Goal: Task Accomplishment & Management: Complete application form

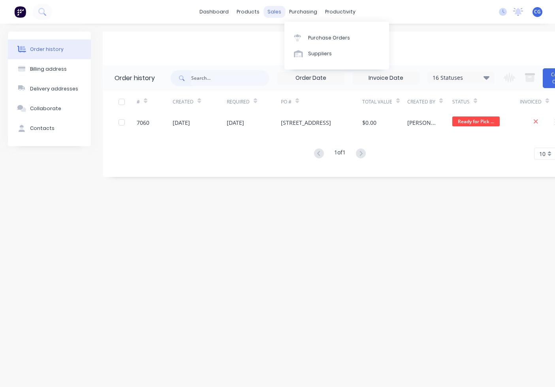
click at [274, 6] on div "sales" at bounding box center [274, 12] width 22 height 12
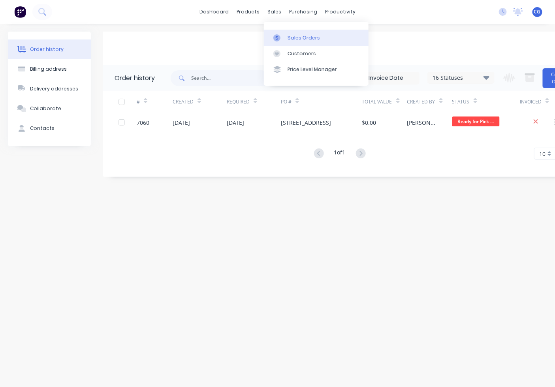
click at [286, 38] on link "Sales Orders" at bounding box center [316, 38] width 105 height 16
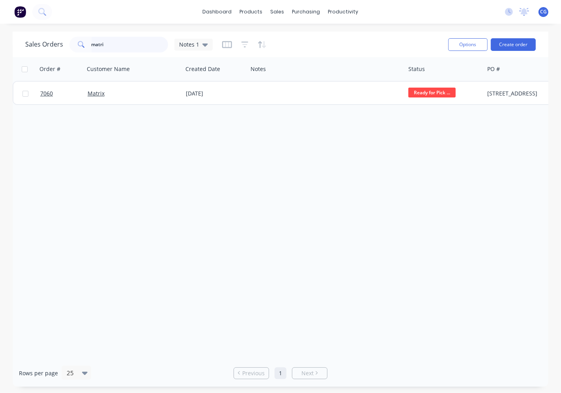
click at [16, 73] on div "Sales Orders matri Notes 1 Options Create order Order # Customer Name Created D…" at bounding box center [281, 209] width 536 height 355
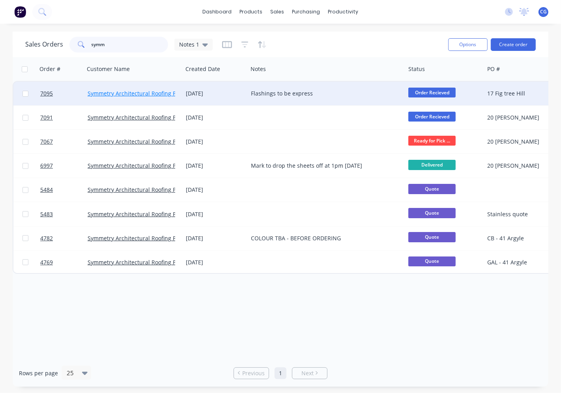
type input "symm"
click at [139, 90] on link "Symmetry Architectural Roofing Pty Ltd" at bounding box center [139, 94] width 103 height 8
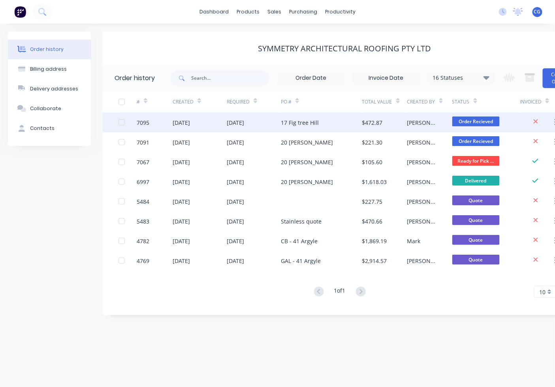
click at [279, 127] on div "[DATE]" at bounding box center [254, 123] width 54 height 20
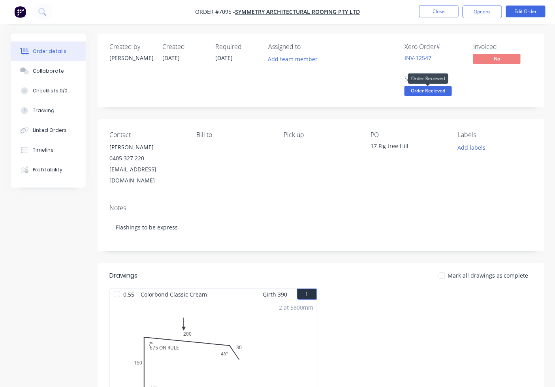
click at [428, 94] on span "Order Recieved" at bounding box center [427, 91] width 47 height 10
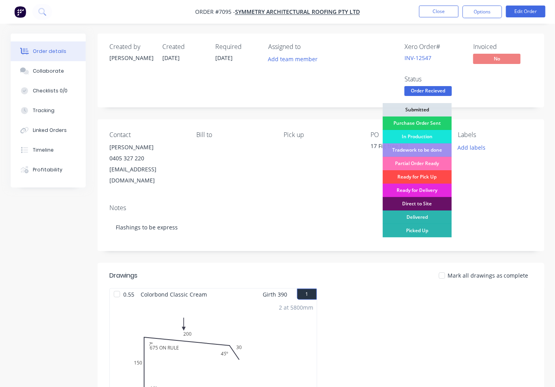
click at [424, 175] on div "Ready for Pick Up" at bounding box center [417, 176] width 69 height 13
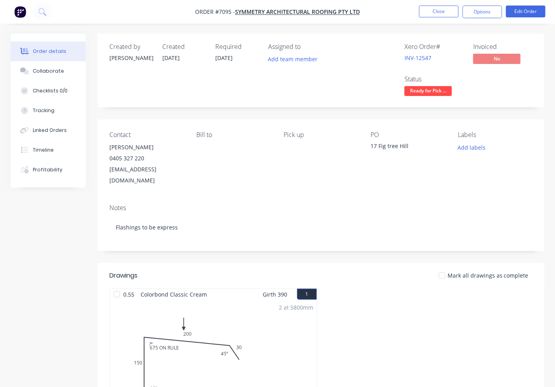
click at [413, 90] on span "Ready for Pick ..." at bounding box center [427, 91] width 47 height 10
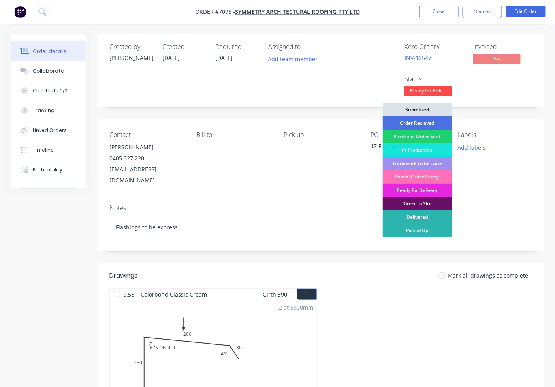
drag, startPoint x: 399, startPoint y: 133, endPoint x: 424, endPoint y: 165, distance: 40.5
click at [399, 135] on div "Purchase Order Sent" at bounding box center [417, 136] width 69 height 13
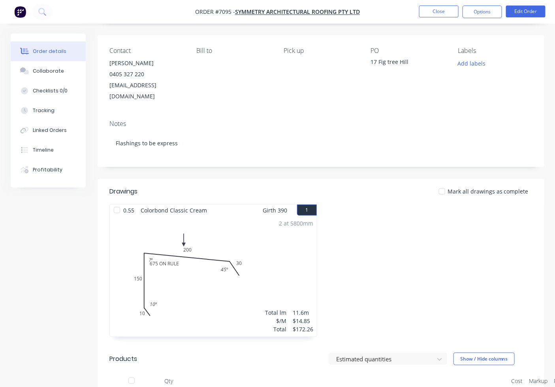
scroll to position [73, 0]
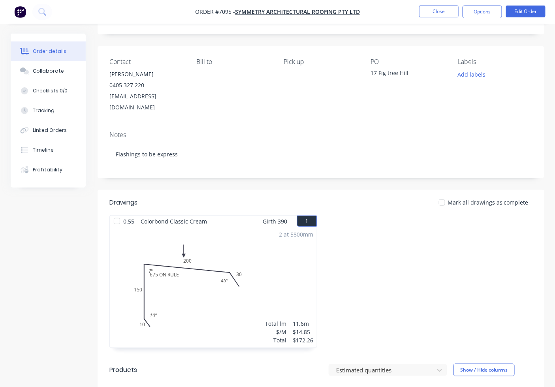
drag, startPoint x: 116, startPoint y: 202, endPoint x: 121, endPoint y: 207, distance: 6.7
click at [117, 205] on div "Drawings Mark all drawings as complete 0.55 Colorbond Classic Cream Girth 390 1…" at bounding box center [321, 273] width 447 height 166
click at [118, 214] on div at bounding box center [117, 221] width 16 height 16
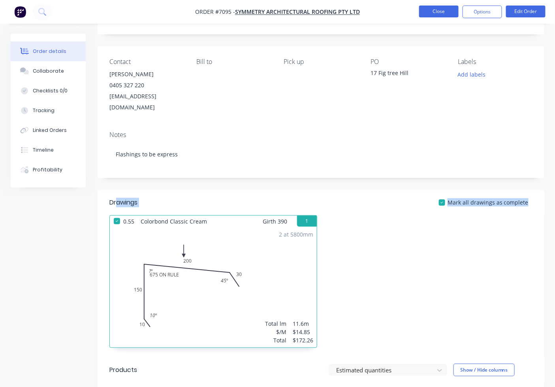
click at [428, 10] on button "Close" at bounding box center [438, 12] width 39 height 12
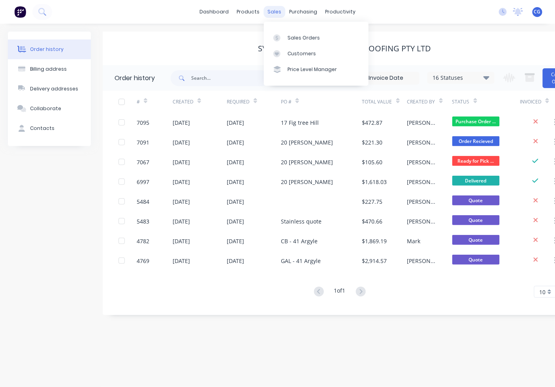
click at [271, 15] on div "sales" at bounding box center [274, 12] width 22 height 12
click at [286, 34] on link "Sales Orders" at bounding box center [316, 38] width 105 height 16
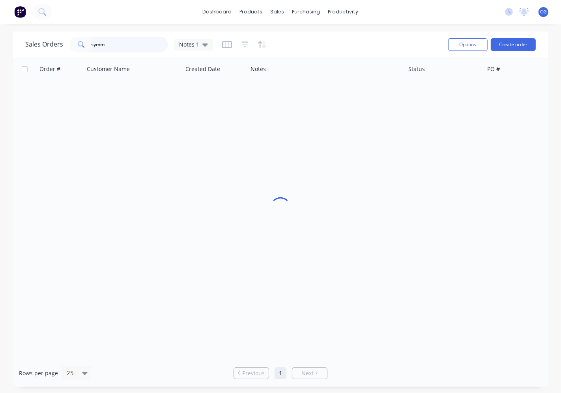
drag, startPoint x: 137, startPoint y: 47, endPoint x: 36, endPoint y: 39, distance: 102.2
click at [36, 39] on div "Sales Orders symm Notes 1" at bounding box center [119, 45] width 188 height 16
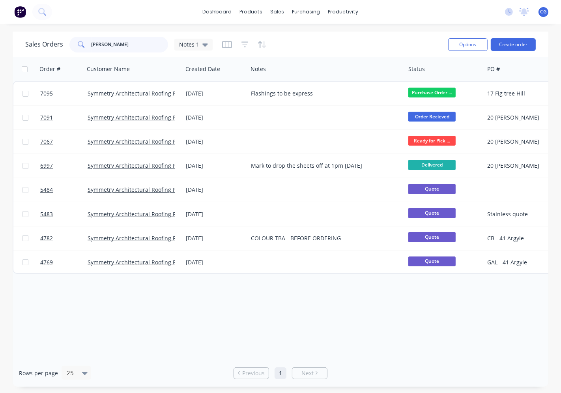
type input "crowle"
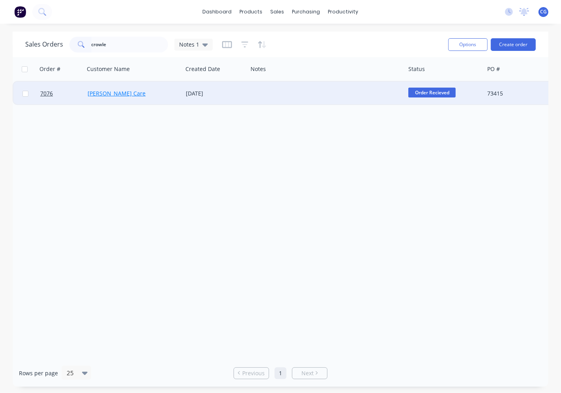
click at [109, 90] on link "[PERSON_NAME] Care" at bounding box center [117, 94] width 58 height 8
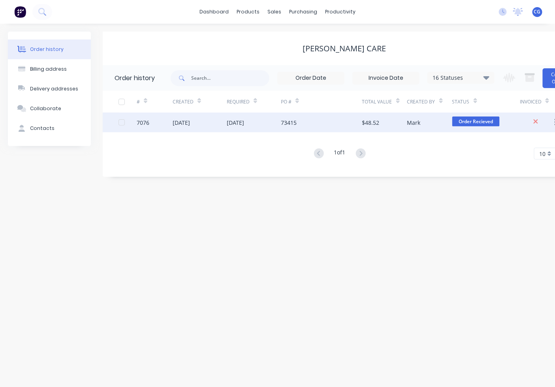
click at [302, 128] on div "73415" at bounding box center [321, 123] width 81 height 20
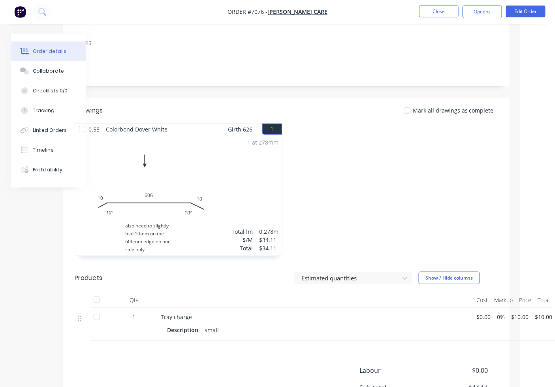
scroll to position [0, 35]
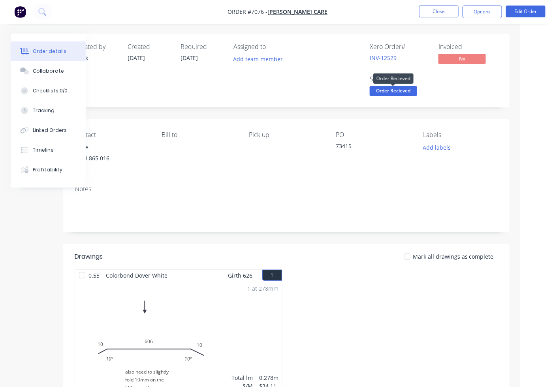
click at [398, 94] on span "Order Recieved" at bounding box center [393, 91] width 47 height 10
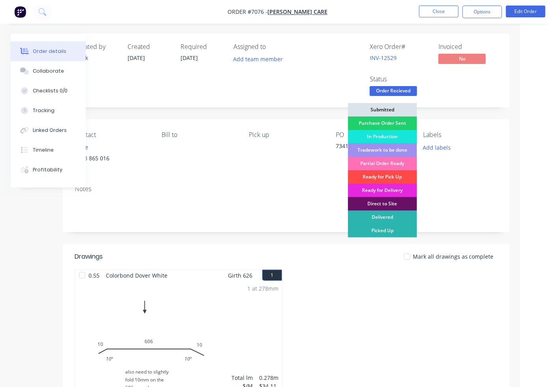
click at [405, 172] on div "Ready for Pick Up" at bounding box center [382, 176] width 69 height 13
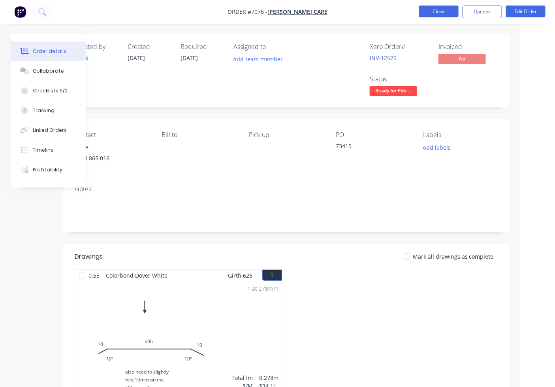
click at [437, 9] on button "Close" at bounding box center [438, 12] width 39 height 12
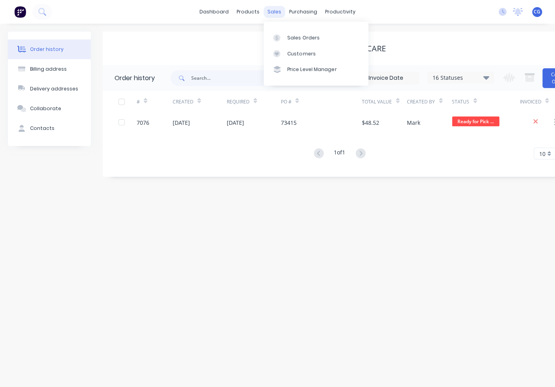
click at [270, 8] on div "sales" at bounding box center [274, 12] width 22 height 12
click at [295, 39] on div "Sales Orders" at bounding box center [303, 37] width 32 height 7
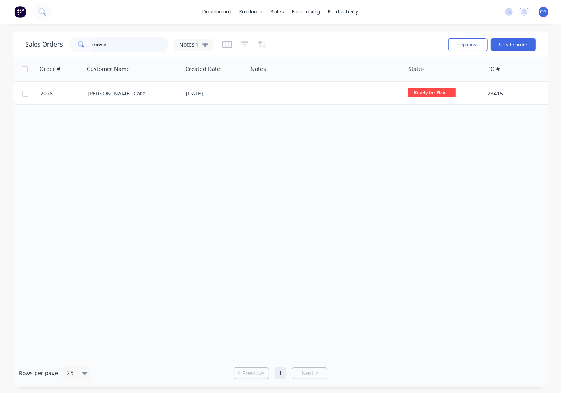
click at [130, 52] on input "crowle" at bounding box center [130, 45] width 77 height 16
type input "c"
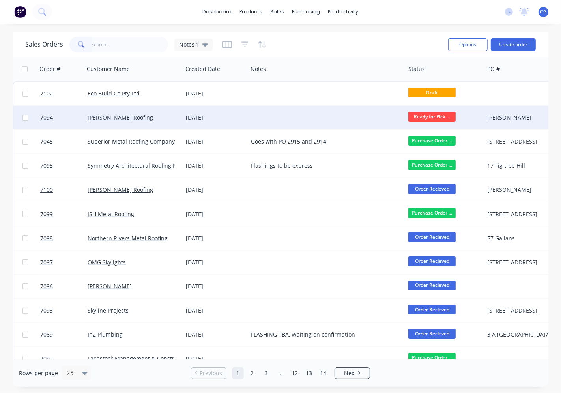
click at [246, 112] on div "[DATE]" at bounding box center [215, 118] width 65 height 24
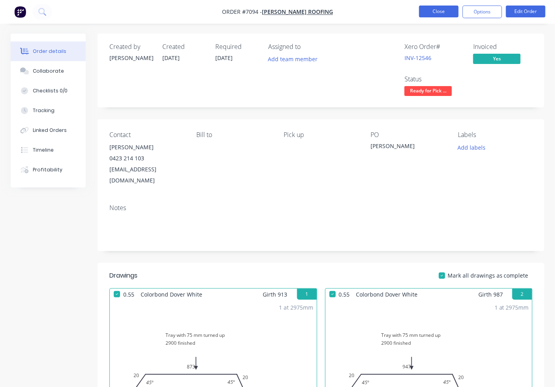
click at [441, 8] on button "Close" at bounding box center [438, 12] width 39 height 12
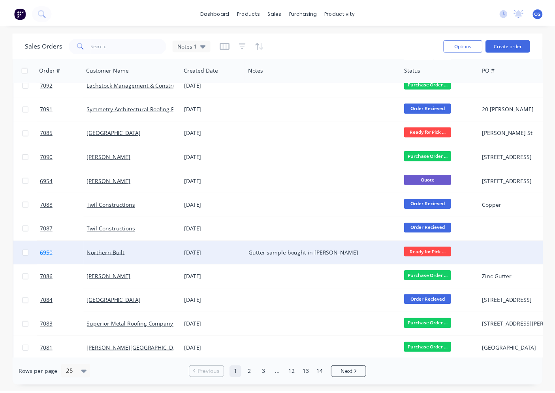
scroll to position [293, 0]
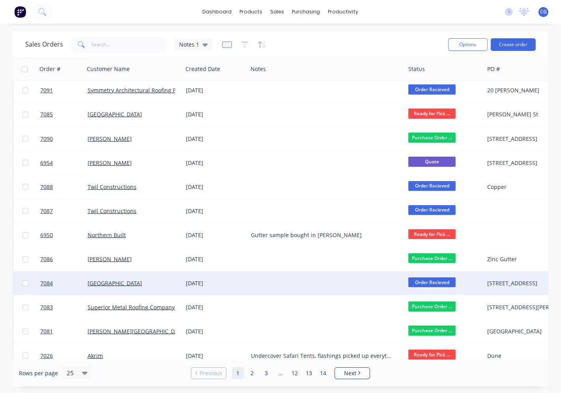
click at [162, 281] on div "[GEOGRAPHIC_DATA]" at bounding box center [132, 284] width 88 height 8
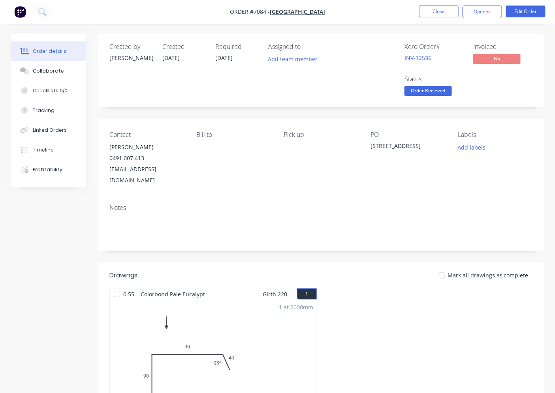
click at [445, 268] on div at bounding box center [442, 276] width 16 height 16
click at [425, 96] on span "Order Recieved" at bounding box center [427, 91] width 47 height 10
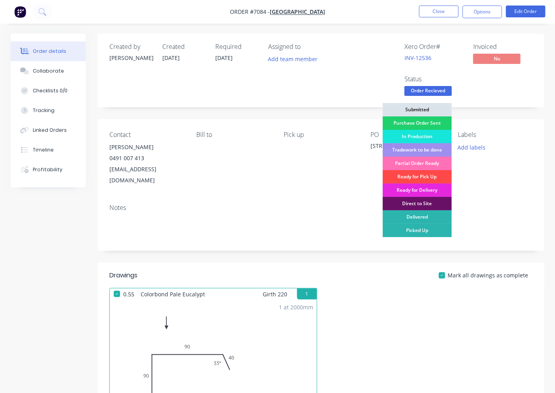
click at [416, 176] on div "Ready for Pick Up" at bounding box center [417, 176] width 69 height 13
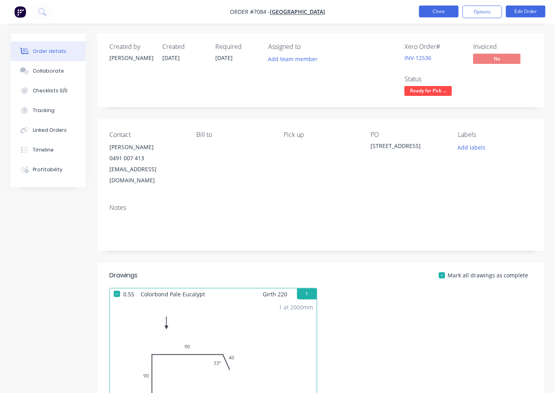
click at [443, 11] on button "Close" at bounding box center [438, 12] width 39 height 12
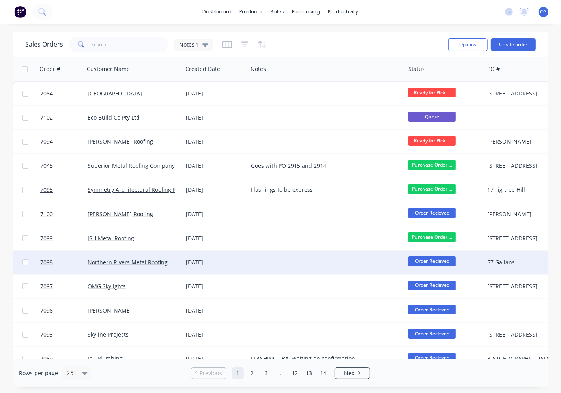
click at [206, 265] on div "[DATE]" at bounding box center [215, 263] width 59 height 8
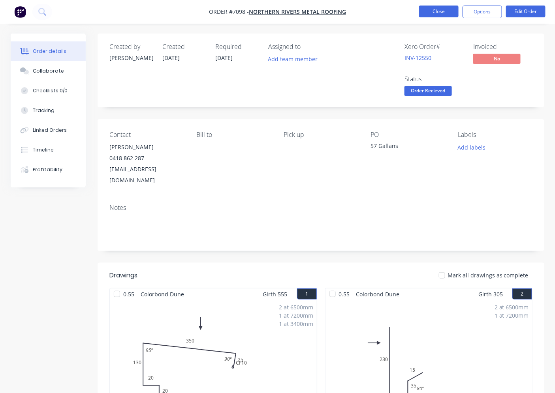
click at [426, 10] on button "Close" at bounding box center [438, 12] width 39 height 12
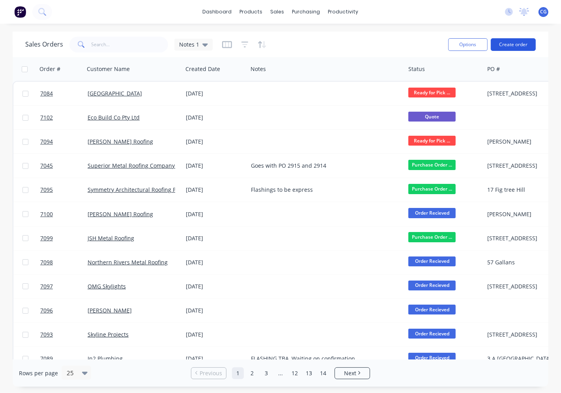
click at [514, 46] on button "Create order" at bounding box center [513, 44] width 45 height 13
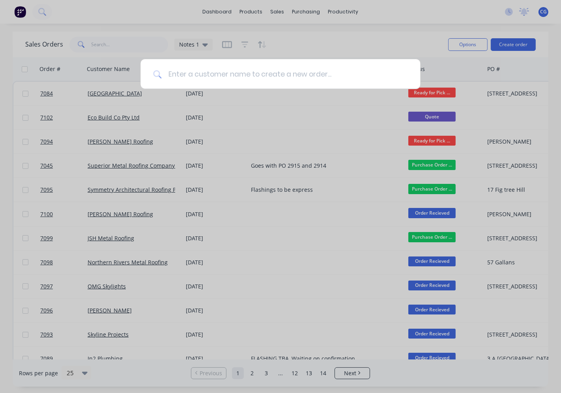
click at [240, 74] on input at bounding box center [285, 74] width 246 height 30
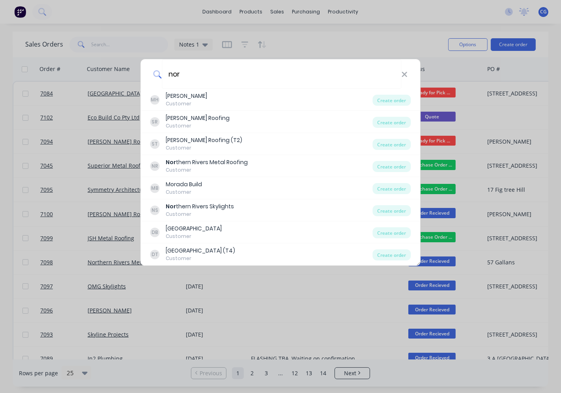
type input "nort"
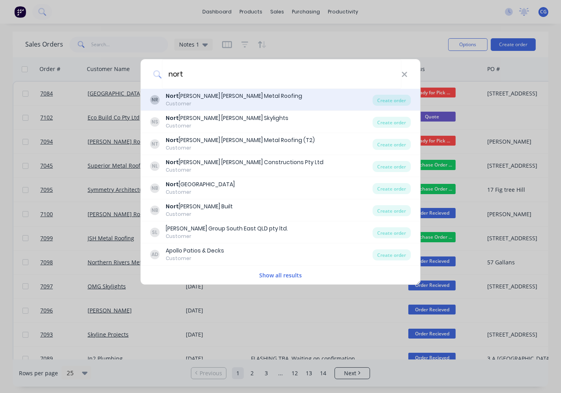
click at [251, 101] on div "NR Nort [PERSON_NAME] [PERSON_NAME] Metal Roofing Customer" at bounding box center [261, 99] width 223 height 15
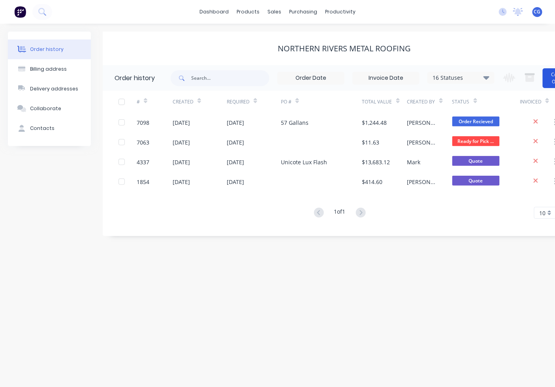
click at [550, 74] on button "Create Order" at bounding box center [559, 78] width 32 height 20
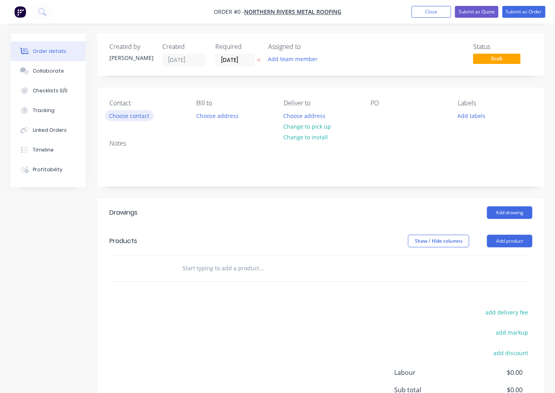
click at [126, 116] on button "Choose contact" at bounding box center [129, 115] width 49 height 11
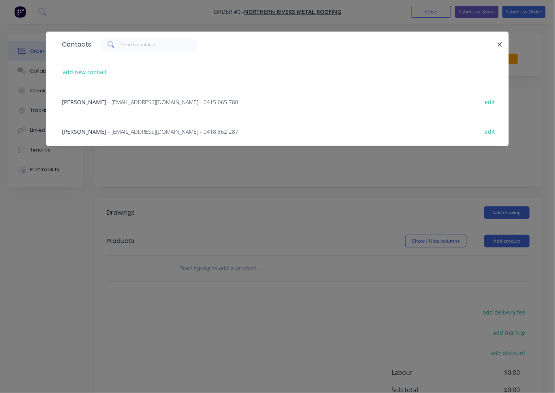
click at [128, 102] on span "- [EMAIL_ADDRESS][DOMAIN_NAME] - 0415 065 780" at bounding box center [173, 102] width 130 height 8
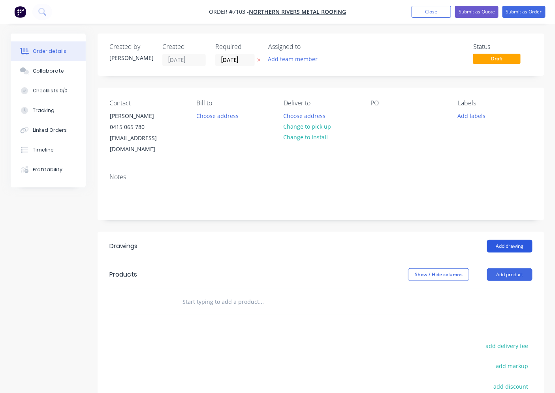
click at [504, 240] on button "Add drawing" at bounding box center [509, 246] width 45 height 13
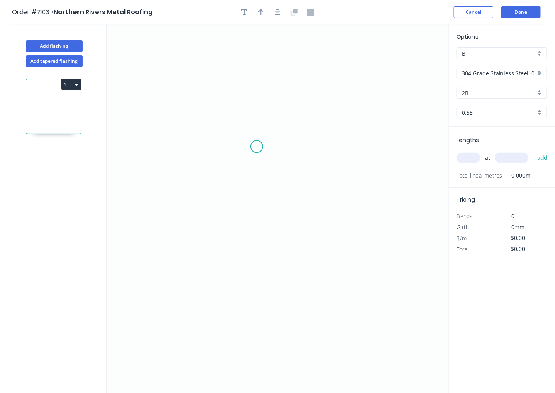
click at [257, 145] on icon "0" at bounding box center [278, 208] width 342 height 369
click at [250, 165] on icon "0" at bounding box center [278, 208] width 342 height 369
click at [216, 127] on icon "0 ?" at bounding box center [278, 208] width 342 height 369
click at [253, 82] on icon "0 ? ? ? º" at bounding box center [278, 208] width 342 height 369
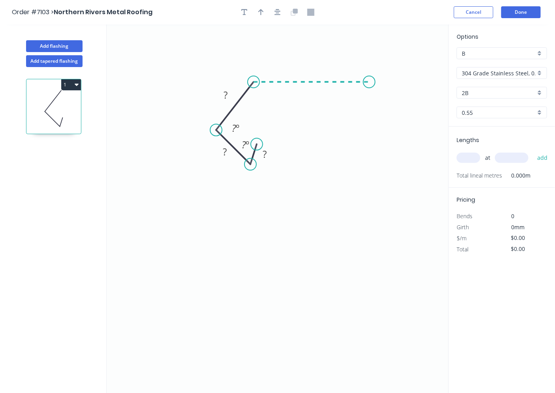
click at [370, 86] on icon "0 ? ? ? ? º ? º" at bounding box center [278, 208] width 342 height 369
click at [370, 86] on circle at bounding box center [370, 82] width 12 height 12
click at [266, 156] on tspan "?" at bounding box center [265, 154] width 4 height 13
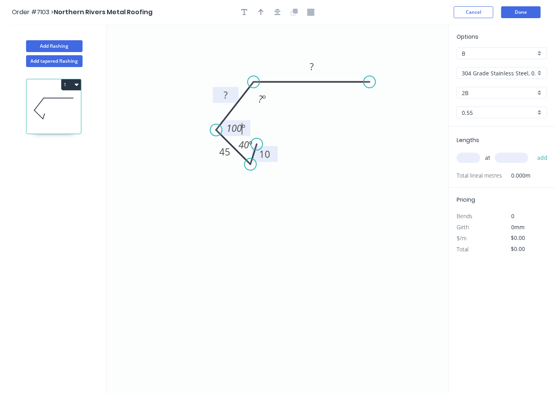
click at [227, 96] on tspan "?" at bounding box center [225, 94] width 4 height 13
click at [223, 155] on tspan "45" at bounding box center [224, 151] width 11 height 13
click at [220, 89] on rect at bounding box center [226, 95] width 26 height 16
click at [226, 92] on tspan "?" at bounding box center [225, 94] width 4 height 13
type input "$24.15"
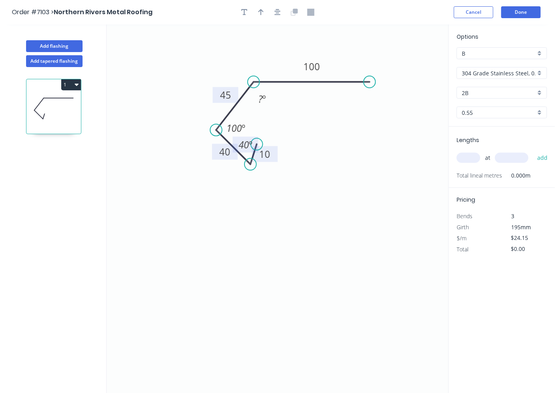
click at [243, 140] on tspan "40" at bounding box center [244, 144] width 10 height 13
click at [239, 126] on tspan "100" at bounding box center [233, 128] width 15 height 13
click at [261, 91] on icon "0 10 40 45 100 135 º 85 º ? º" at bounding box center [278, 208] width 342 height 369
click at [261, 99] on tspan "?" at bounding box center [260, 99] width 4 height 13
click at [515, 9] on button "Done" at bounding box center [520, 12] width 39 height 12
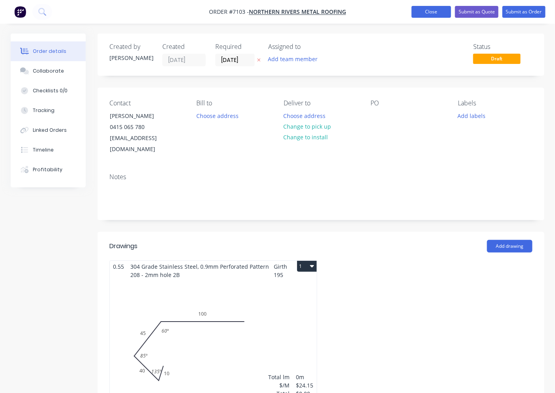
click at [427, 10] on button "Close" at bounding box center [430, 12] width 39 height 12
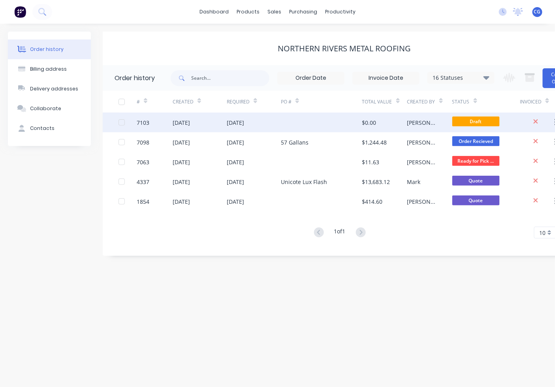
click at [240, 120] on div "[DATE]" at bounding box center [235, 122] width 17 height 8
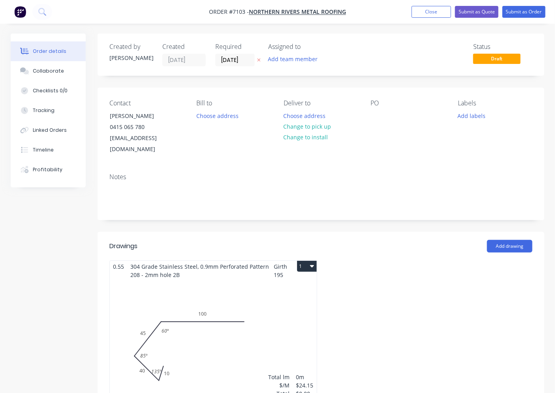
click at [224, 291] on div "Total lm $/M Total 0m $24.15 $0.00" at bounding box center [213, 341] width 207 height 120
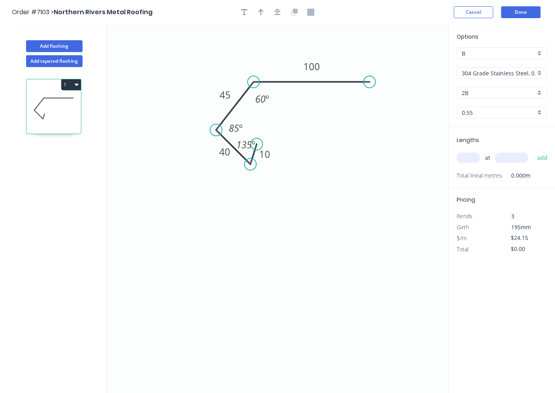
click at [510, 51] on input "B" at bounding box center [499, 53] width 74 height 8
click at [494, 84] on div "B" at bounding box center [502, 82] width 90 height 14
type input "B"
click at [492, 75] on input "304 Grade Stainless Steel, 0.9mm Perforated Pattern 208 - 2mm hole" at bounding box center [499, 73] width 74 height 8
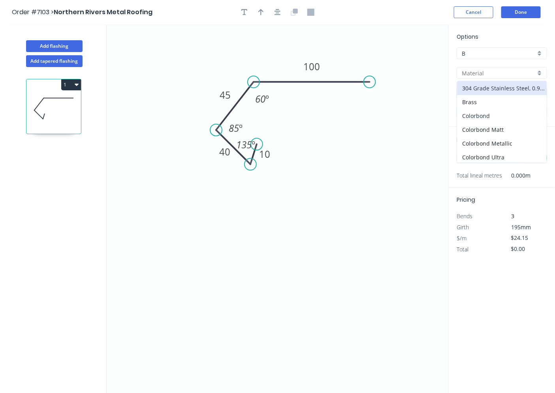
click at [484, 118] on div "Colorbond" at bounding box center [502, 116] width 90 height 14
type input "Colorbond"
type input "Basalt"
type input "$10.57"
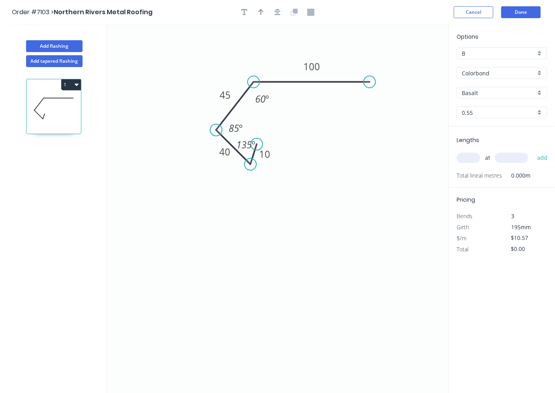
click at [475, 93] on input "Basalt" at bounding box center [499, 93] width 74 height 8
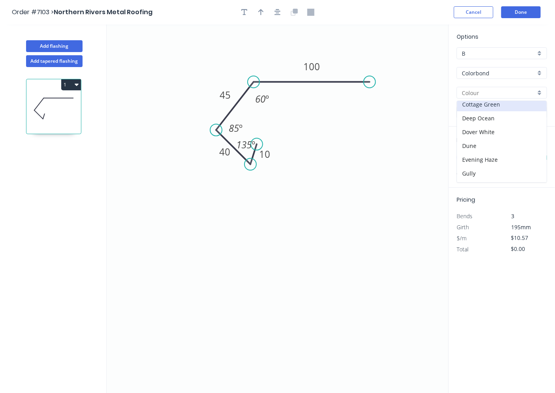
scroll to position [73, 0]
click at [477, 117] on div "Dune" at bounding box center [502, 118] width 90 height 14
type input "Dune"
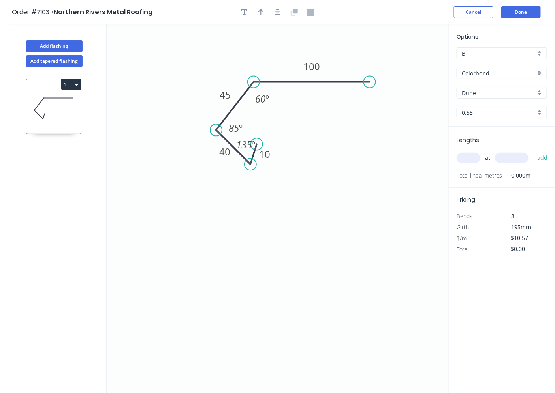
click at [474, 157] on input "text" at bounding box center [468, 158] width 24 height 10
type input "1"
type input "1000"
click at [533, 151] on button "add" at bounding box center [542, 157] width 19 height 13
type input "$10.57"
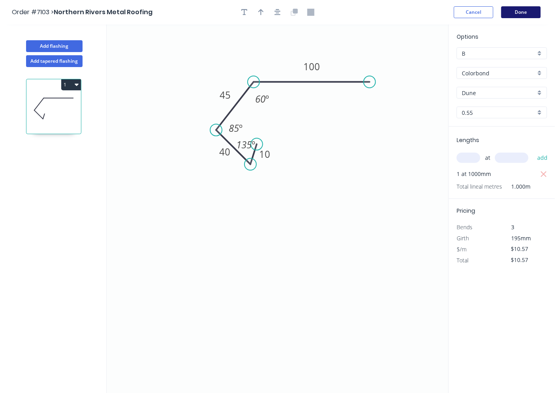
click at [522, 9] on button "Done" at bounding box center [520, 12] width 39 height 12
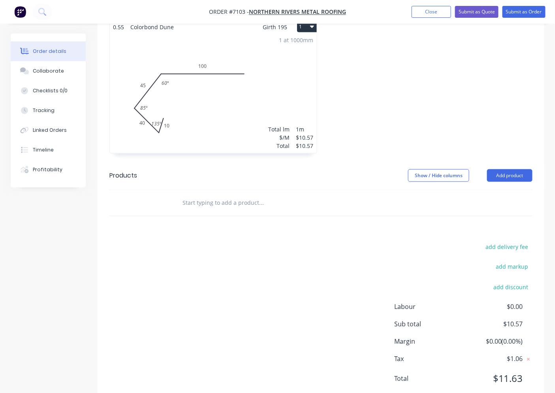
scroll to position [253, 0]
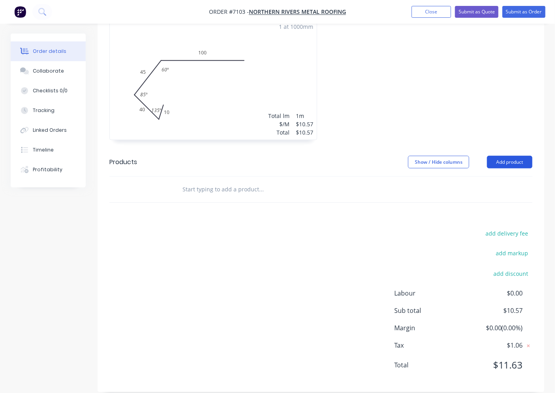
click at [505, 156] on button "Add product" at bounding box center [509, 162] width 45 height 13
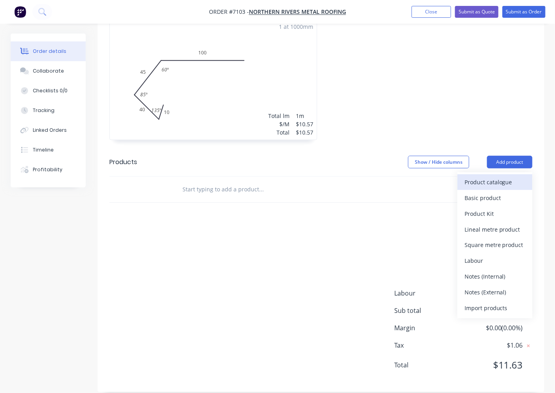
click at [500, 176] on div "Product catalogue" at bounding box center [494, 181] width 61 height 11
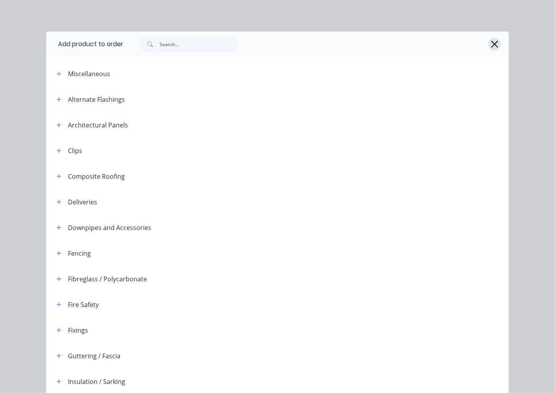
click at [492, 45] on icon "button" at bounding box center [494, 44] width 8 height 11
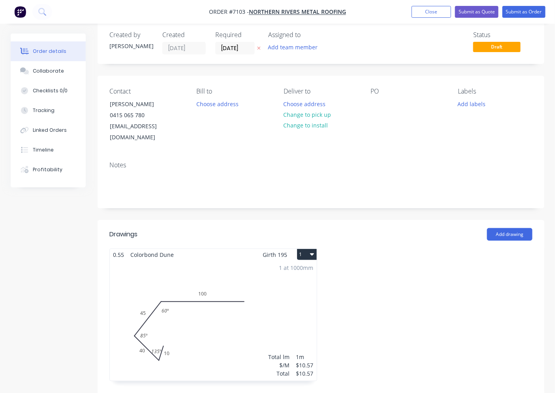
scroll to position [0, 0]
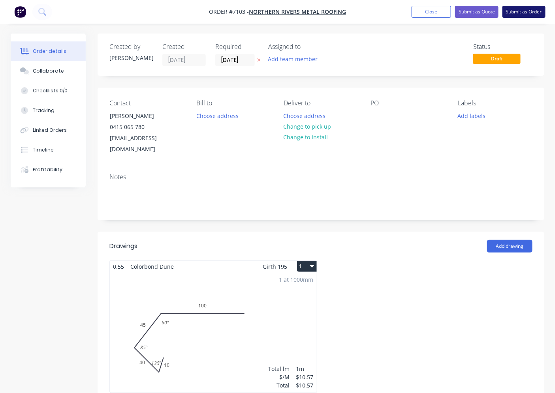
click at [526, 12] on button "Submit as Order" at bounding box center [523, 12] width 43 height 12
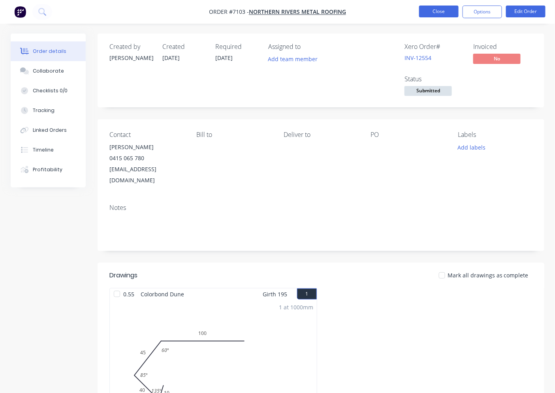
click at [437, 9] on button "Close" at bounding box center [438, 12] width 39 height 12
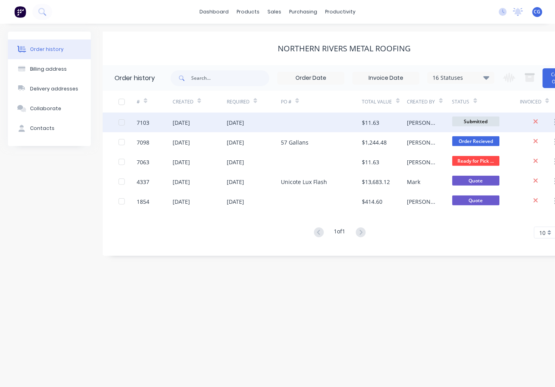
click at [227, 124] on div "[DATE]" at bounding box center [235, 122] width 17 height 8
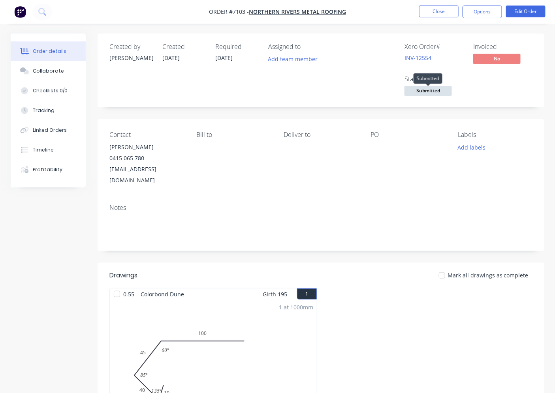
click at [436, 88] on span "Submitted" at bounding box center [427, 91] width 47 height 10
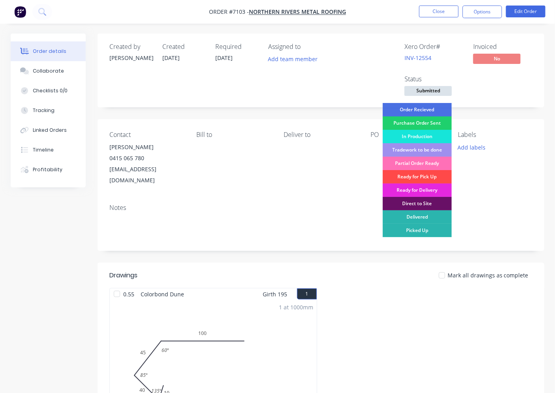
click at [426, 178] on div "Ready for Pick Up" at bounding box center [417, 176] width 69 height 13
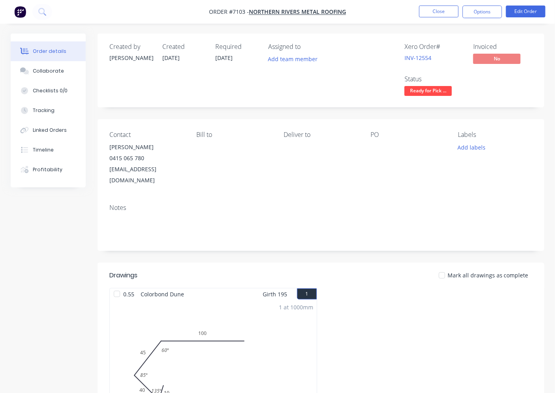
click at [447, 268] on div at bounding box center [442, 276] width 16 height 16
click at [445, 12] on button "Close" at bounding box center [438, 12] width 39 height 12
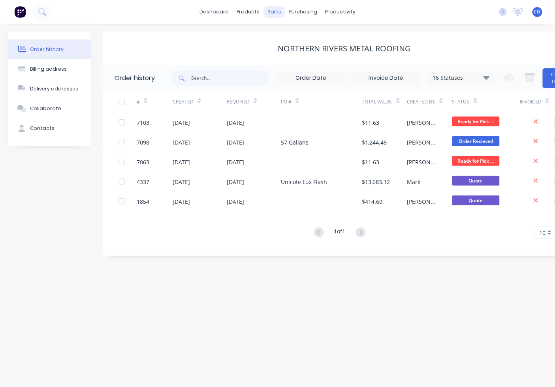
click at [275, 13] on div "sales" at bounding box center [274, 12] width 22 height 12
click at [56, 19] on div "Sales Orders" at bounding box center [40, 15] width 32 height 7
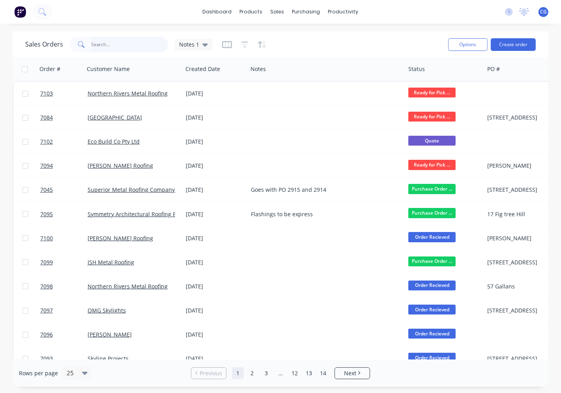
click at [107, 42] on input "text" at bounding box center [130, 45] width 77 height 16
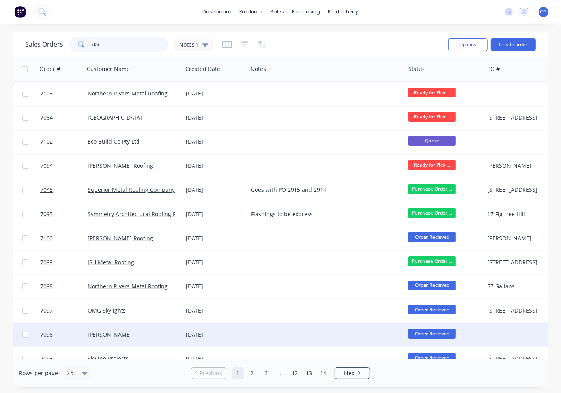
type input "7091"
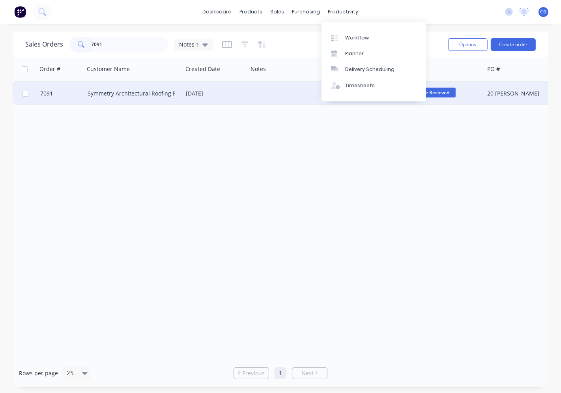
click at [218, 92] on div "[DATE]" at bounding box center [215, 94] width 59 height 8
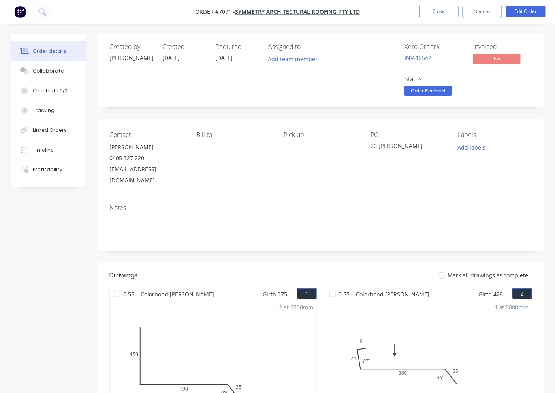
click at [445, 268] on div at bounding box center [442, 276] width 16 height 16
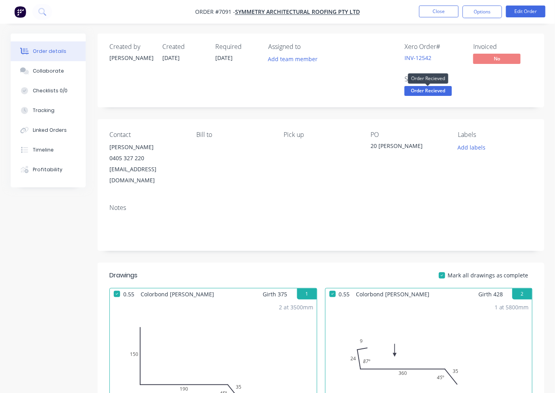
click at [434, 93] on span "Order Recieved" at bounding box center [427, 91] width 47 height 10
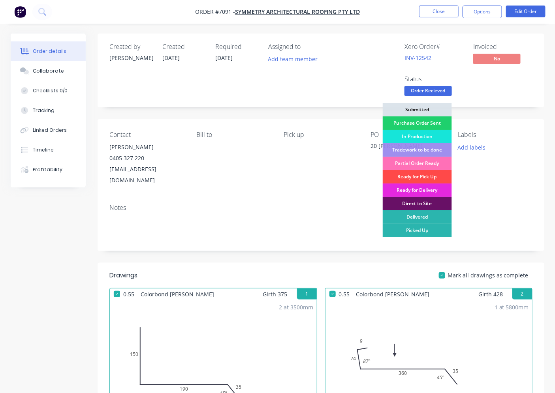
click at [419, 175] on div "Ready for Pick Up" at bounding box center [417, 176] width 69 height 13
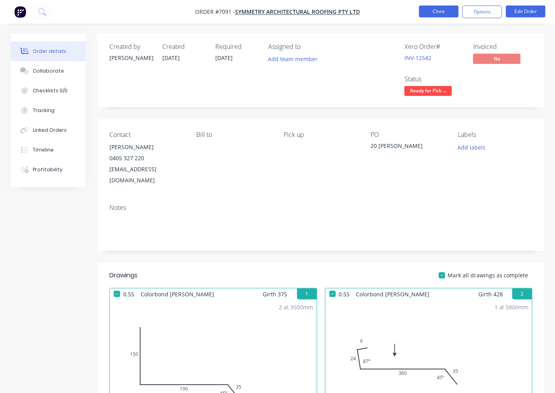
click at [441, 13] on button "Close" at bounding box center [438, 12] width 39 height 12
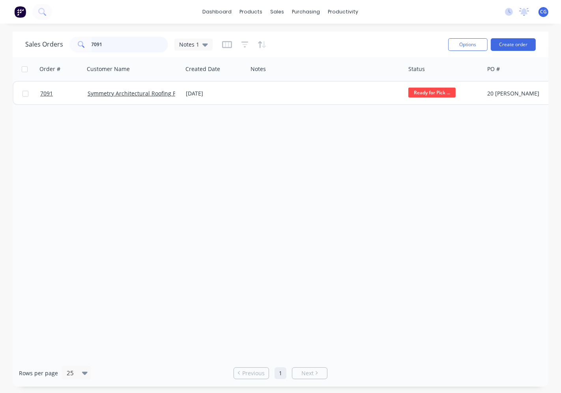
click at [61, 46] on div "Sales Orders 7091 Notes 1" at bounding box center [119, 45] width 188 height 16
